Goal: Task Accomplishment & Management: Manage account settings

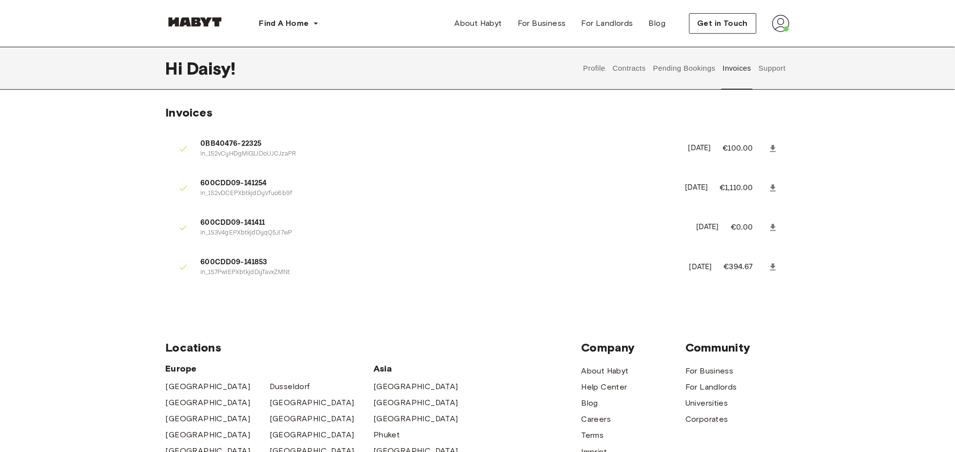
click at [690, 66] on button "Pending Bookings" at bounding box center [685, 68] width 65 height 43
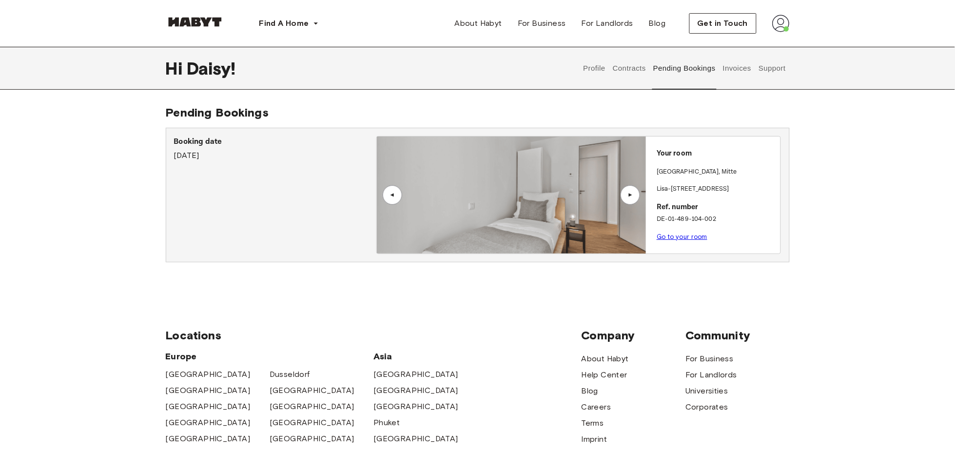
click at [692, 236] on link "Go to your room" at bounding box center [682, 236] width 51 height 7
click at [702, 237] on link "Go to your room" at bounding box center [682, 236] width 51 height 7
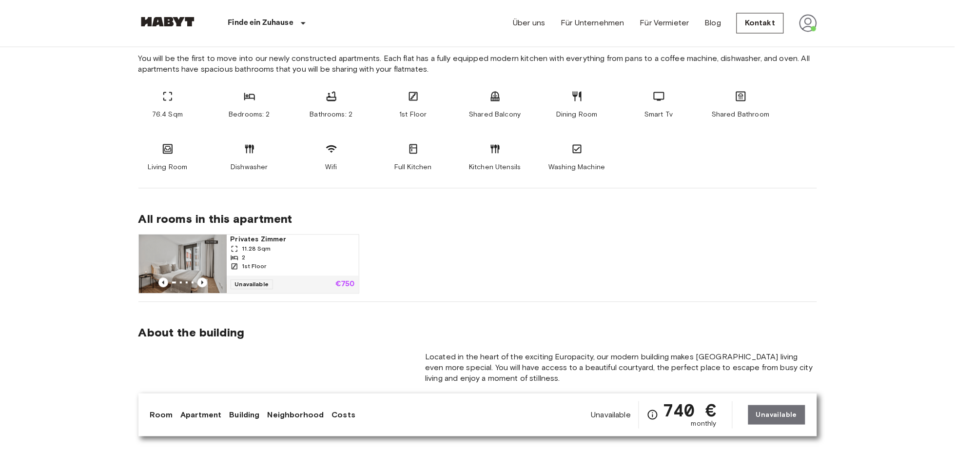
scroll to position [162, 0]
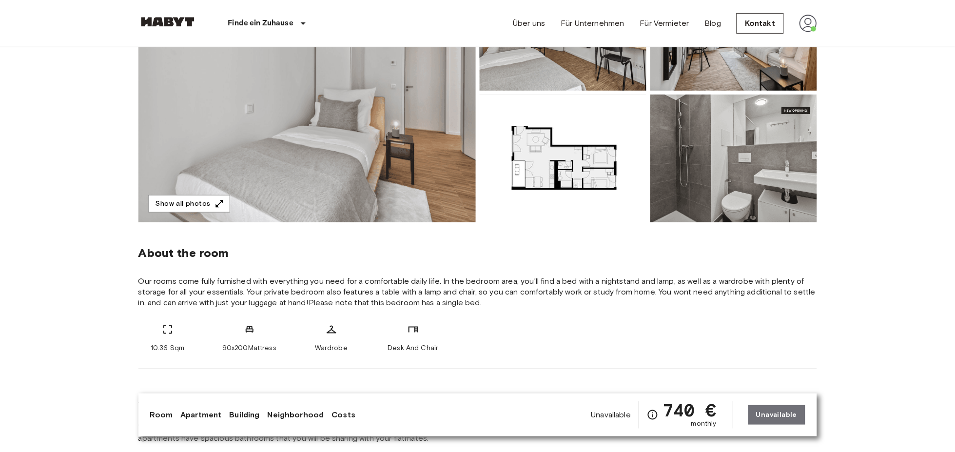
click at [812, 32] on div "Über uns Für Unternehmen Für Vermieter Blog Kontakt" at bounding box center [665, 23] width 304 height 47
click at [808, 26] on img at bounding box center [809, 24] width 18 height 18
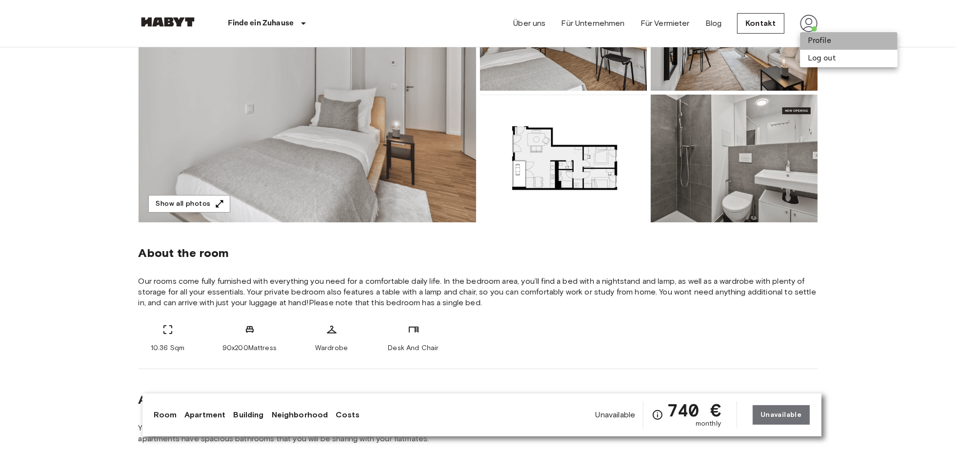
click at [817, 40] on li "Profile" at bounding box center [849, 41] width 98 height 18
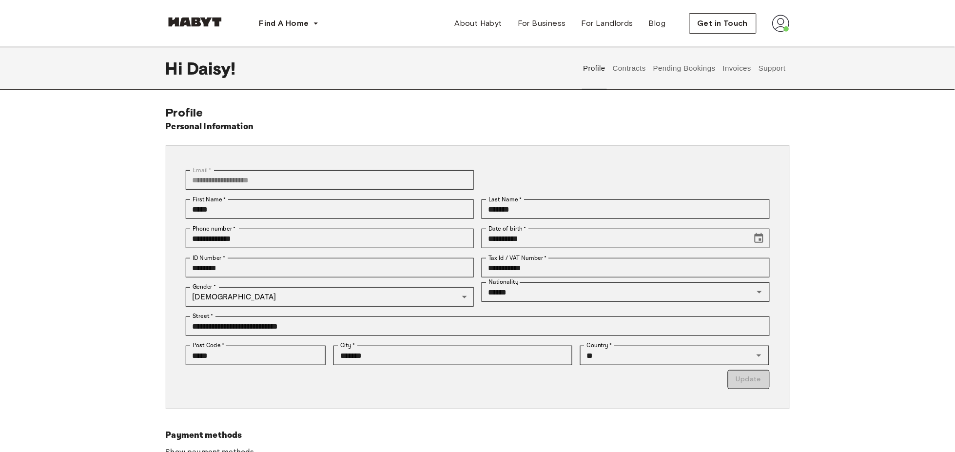
click at [730, 71] on button "Invoices" at bounding box center [737, 68] width 31 height 43
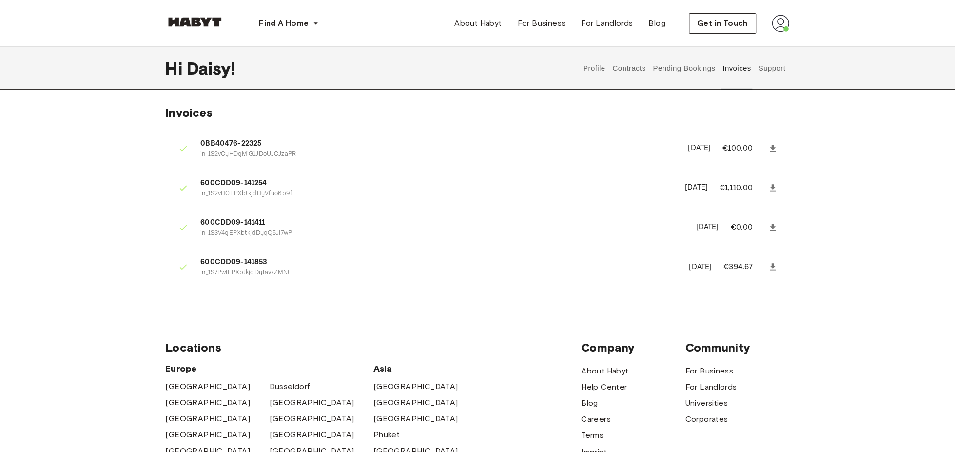
click at [596, 69] on button "Profile" at bounding box center [594, 68] width 25 height 43
